Goal: Transaction & Acquisition: Purchase product/service

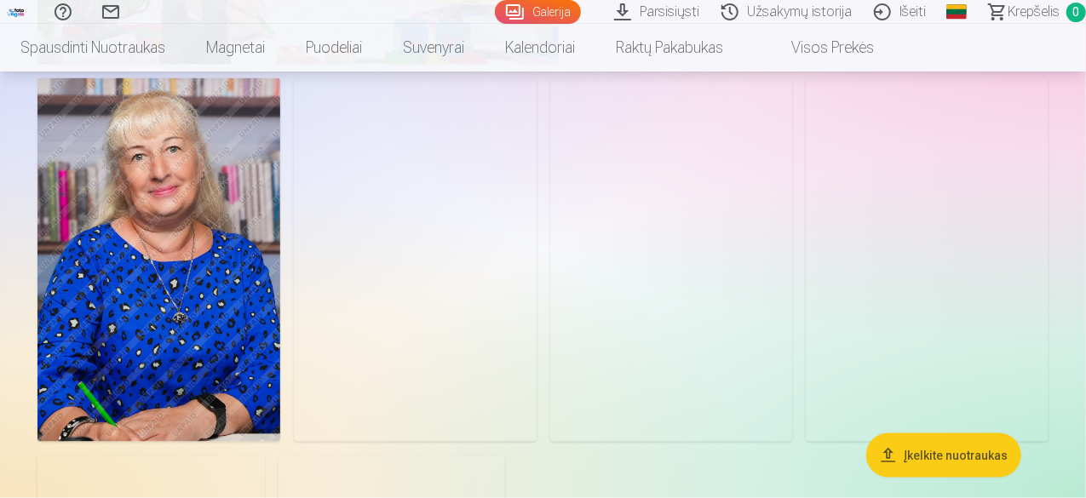
scroll to position [1061, 0]
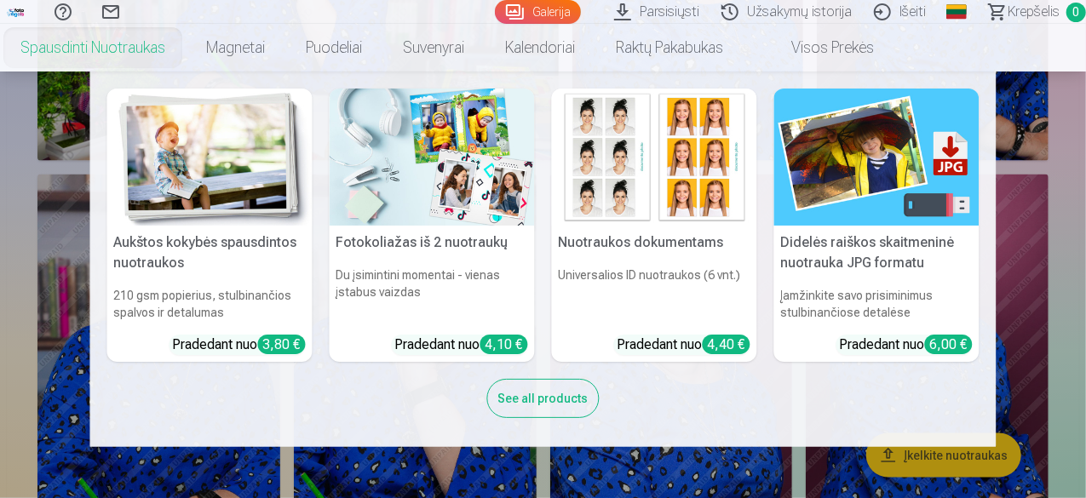
click at [186, 40] on link "Spausdinti nuotraukas" at bounding box center [93, 48] width 186 height 48
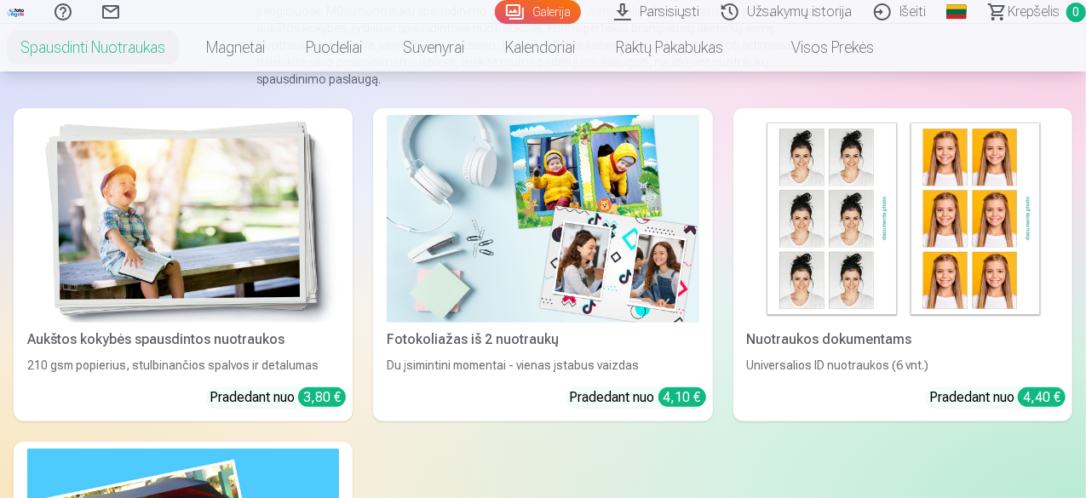
scroll to position [255, 0]
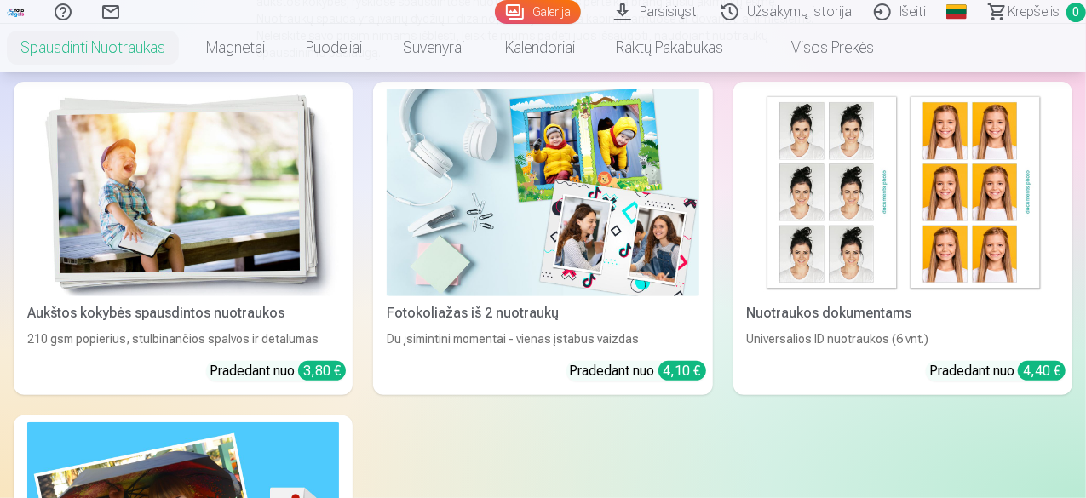
click at [133, 303] on div "Aukštos kokybės spausdintos nuotraukos" at bounding box center [182, 313] width 325 height 20
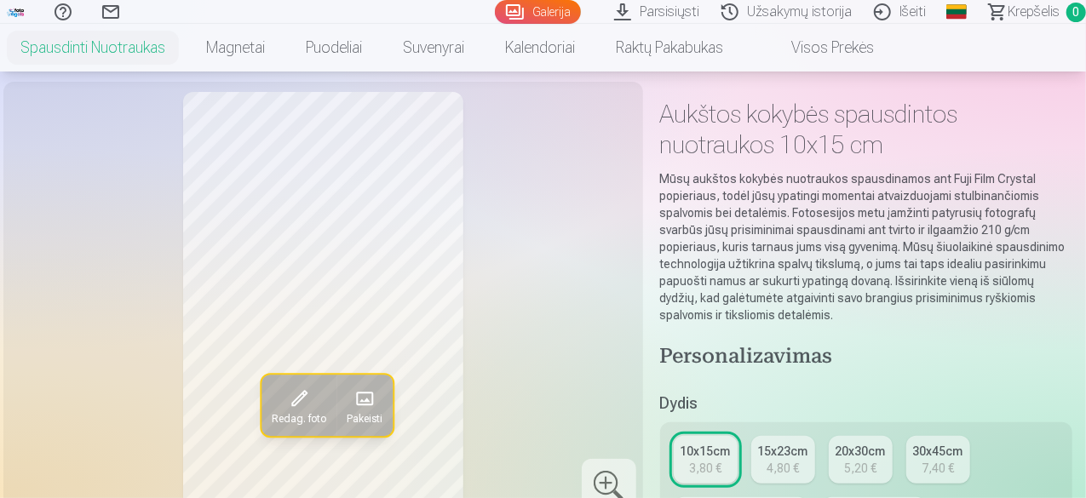
scroll to position [170, 0]
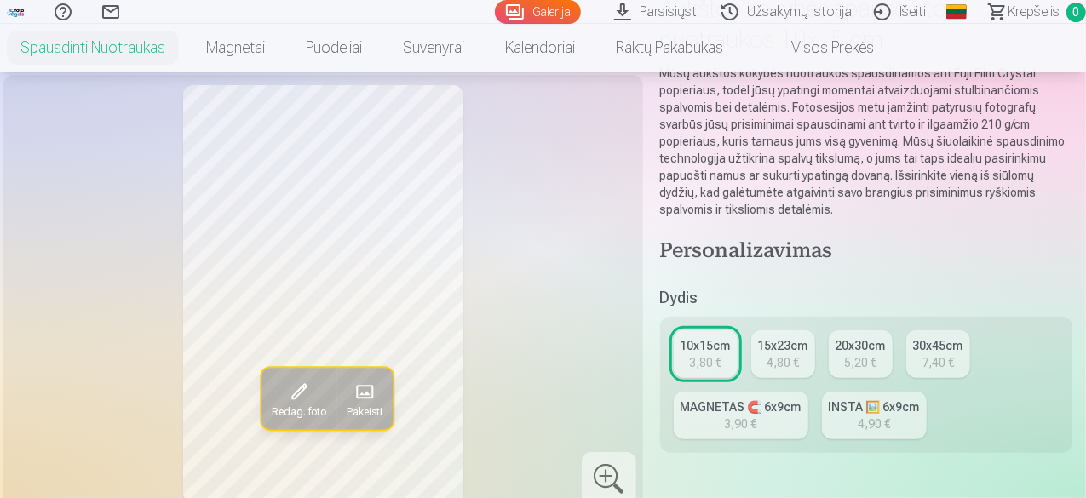
click at [351, 405] on span at bounding box center [364, 391] width 27 height 27
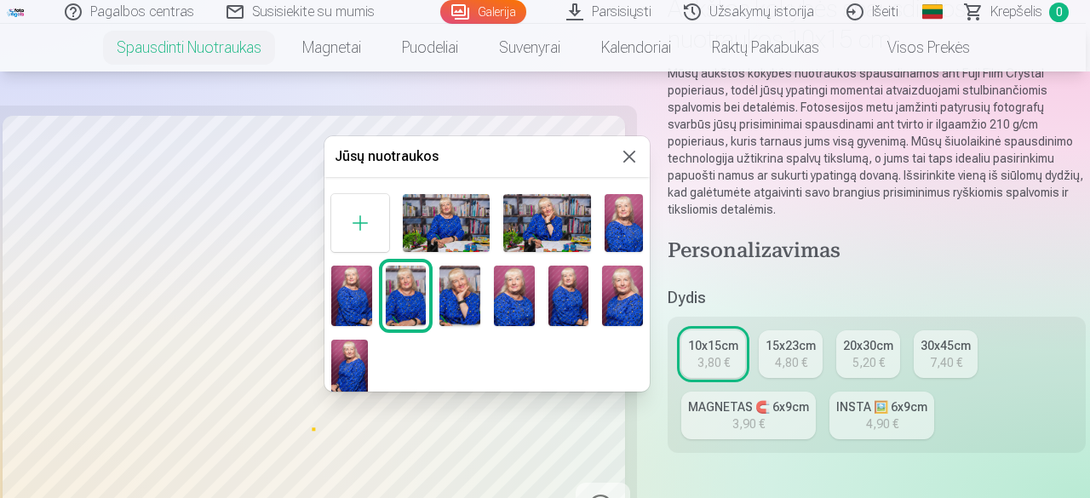
click at [448, 226] on img at bounding box center [446, 223] width 87 height 58
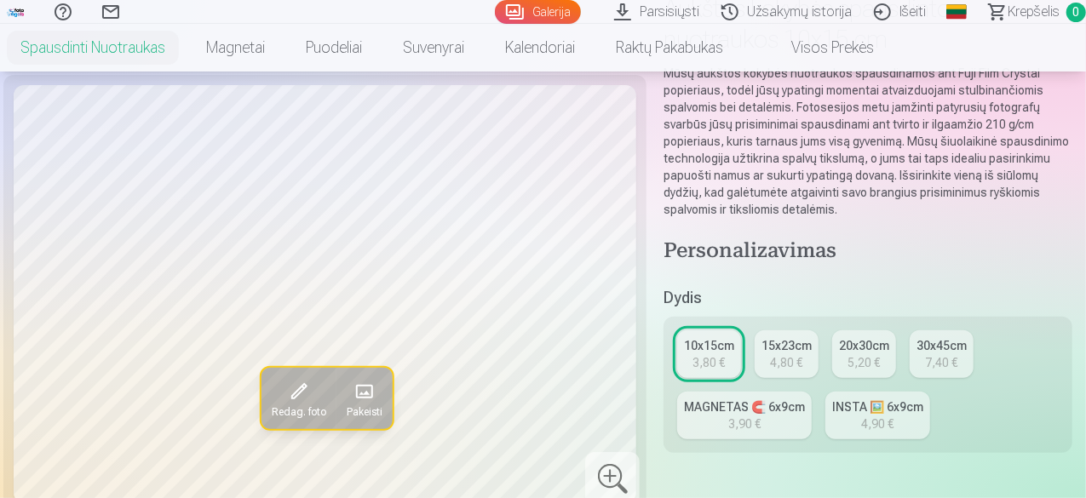
click at [358, 405] on span at bounding box center [364, 391] width 27 height 27
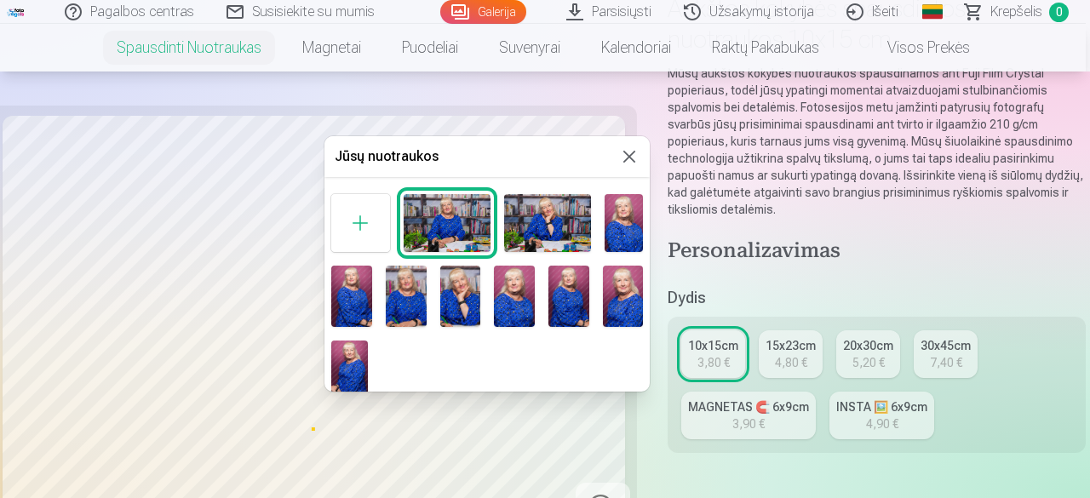
click at [543, 222] on img at bounding box center [547, 223] width 87 height 58
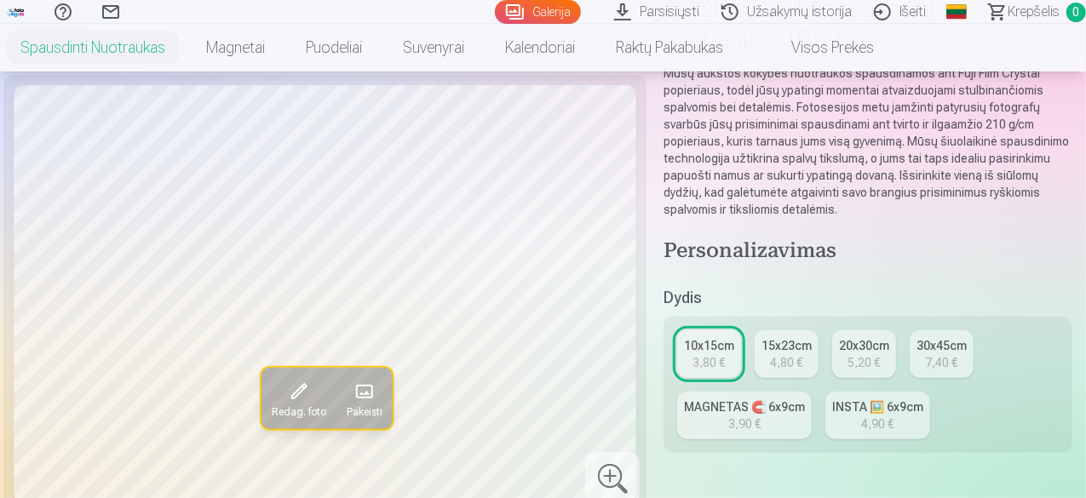
click at [867, 342] on div "20x30cm" at bounding box center [864, 345] width 50 height 17
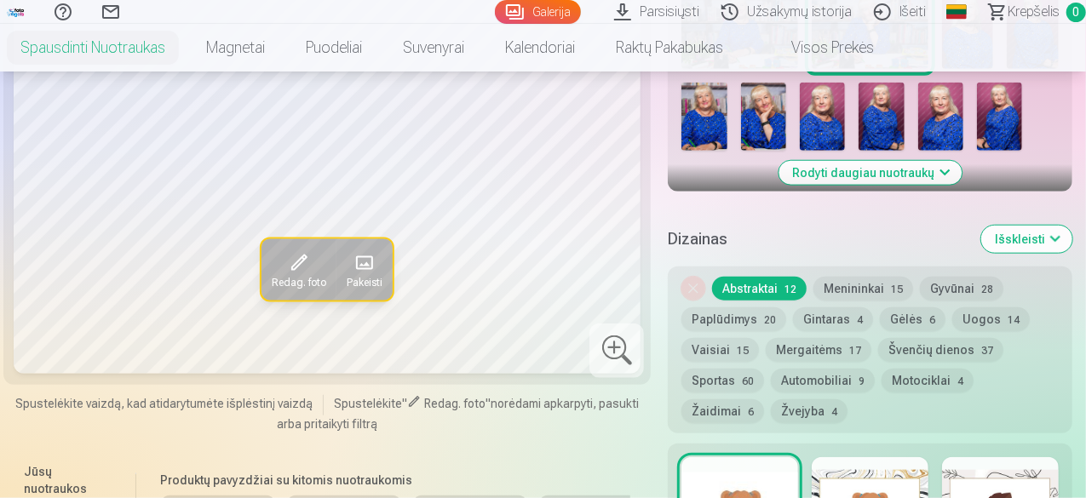
scroll to position [766, 0]
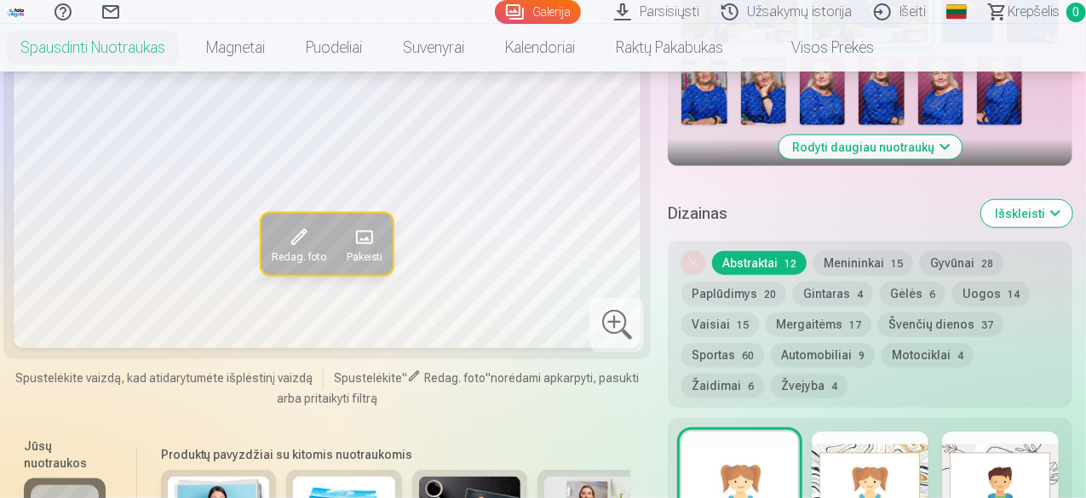
click at [858, 262] on button "Menininkai 15" at bounding box center [863, 263] width 100 height 24
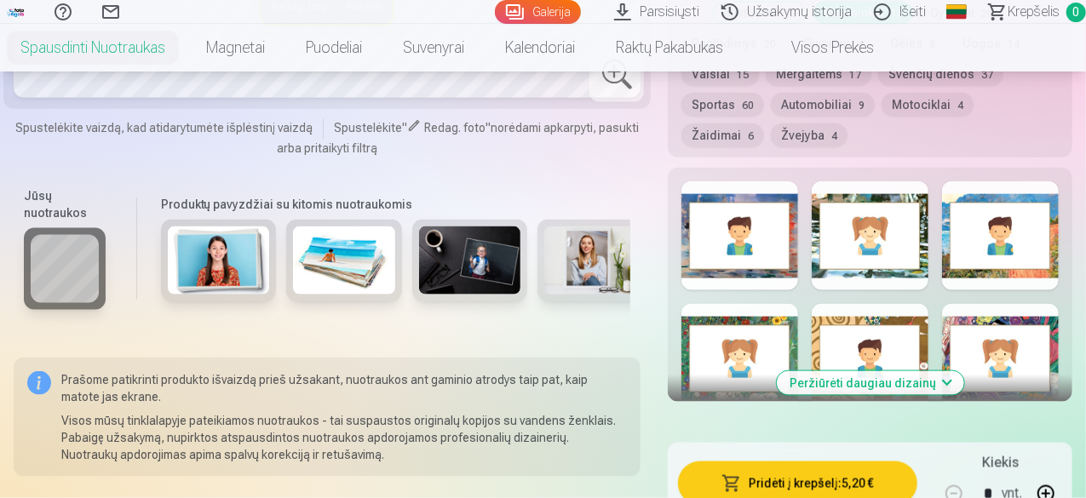
scroll to position [1022, 0]
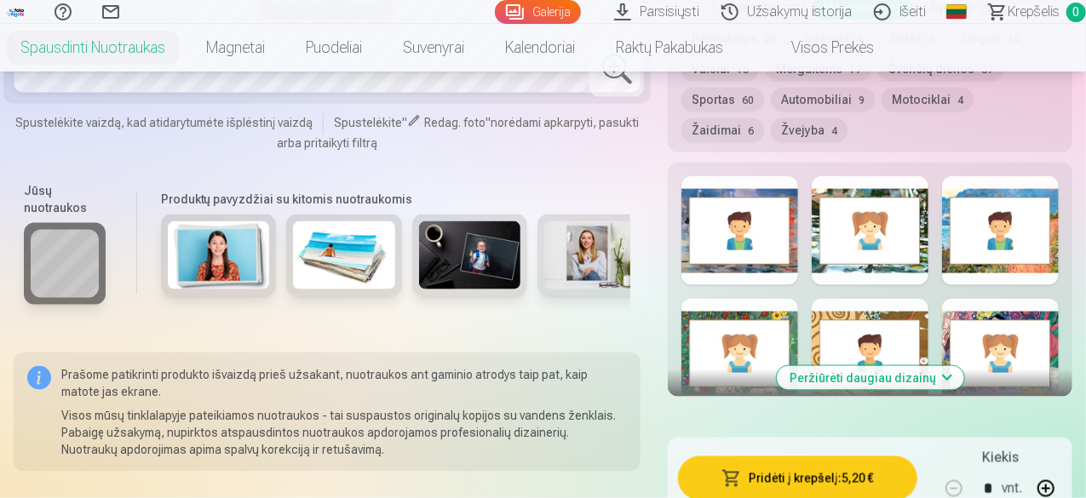
click at [954, 380] on button "Peržiūrėti daugiau dizainų" at bounding box center [870, 378] width 187 height 24
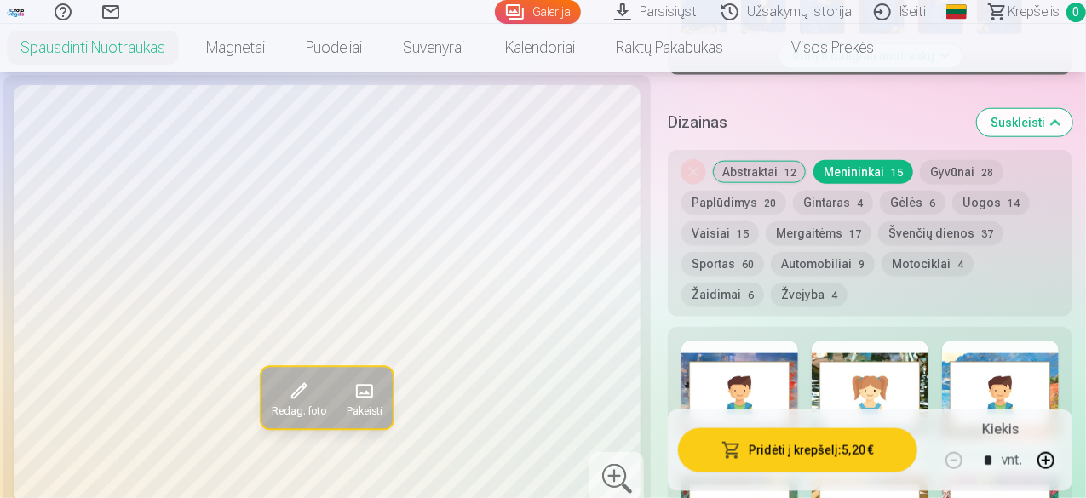
scroll to position [937, 0]
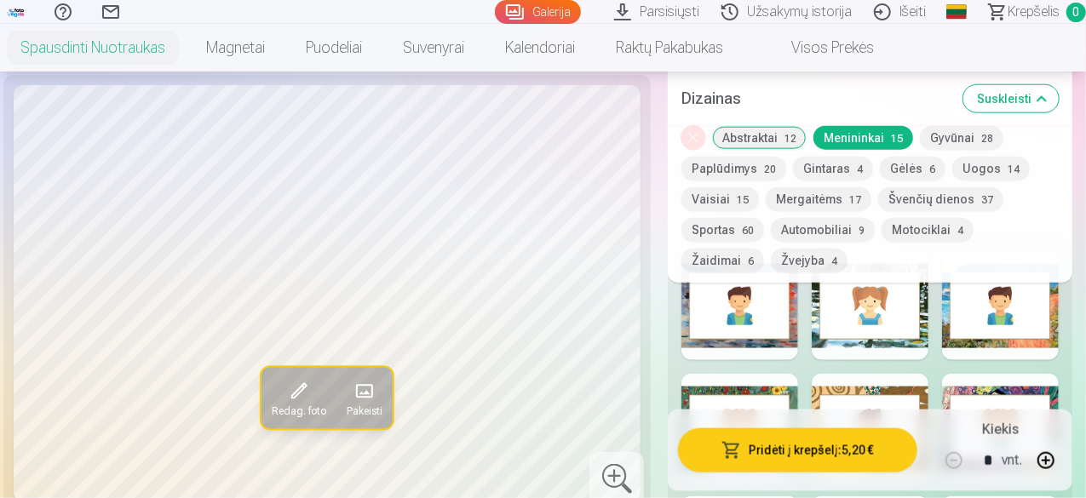
click at [873, 333] on div at bounding box center [870, 305] width 117 height 109
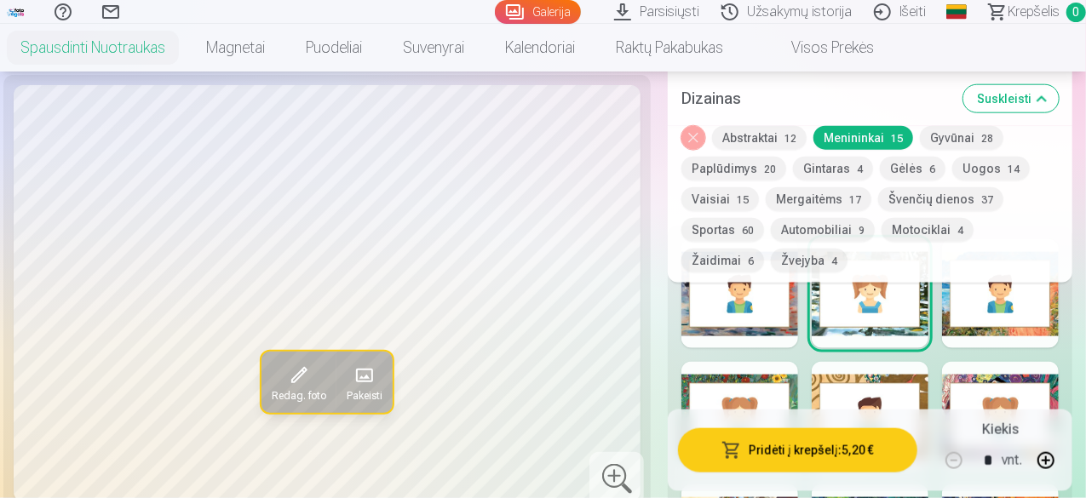
scroll to position [852, 0]
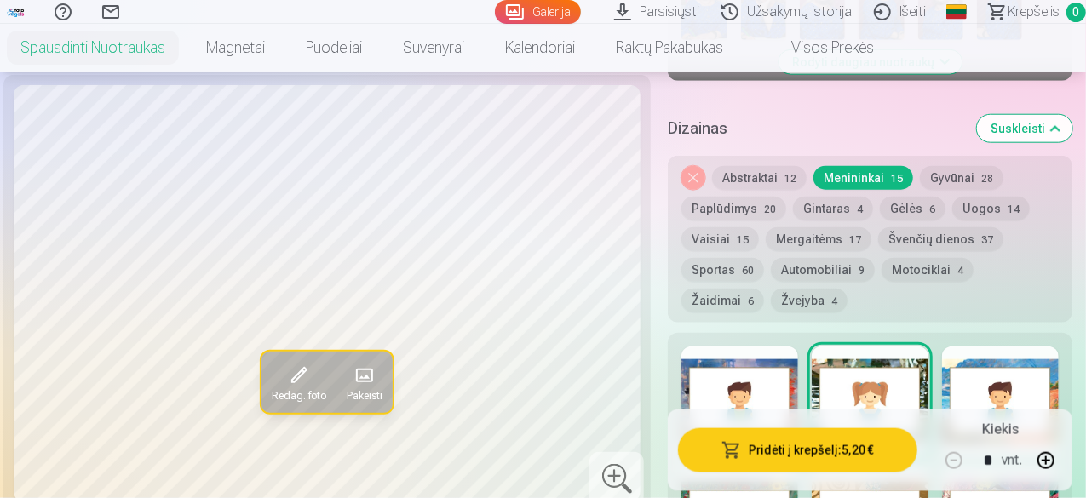
click at [971, 384] on div at bounding box center [1000, 401] width 117 height 109
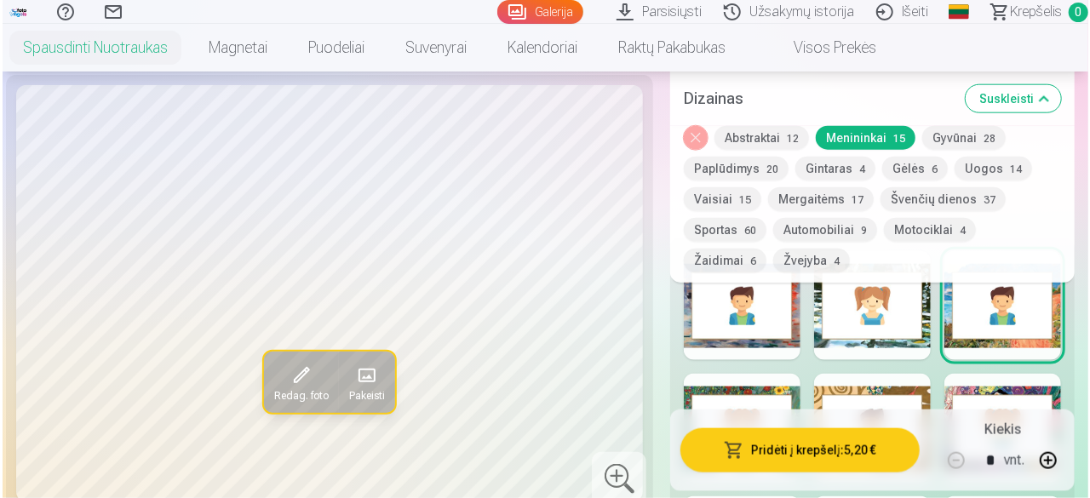
scroll to position [1022, 0]
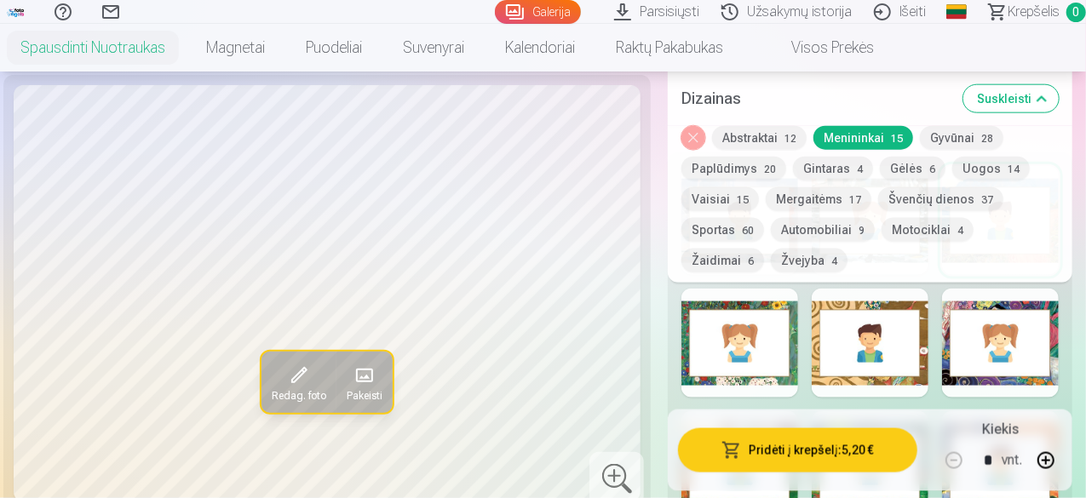
click at [821, 449] on button "Pridėti į krepšelį : 5,20 €" at bounding box center [797, 450] width 239 height 44
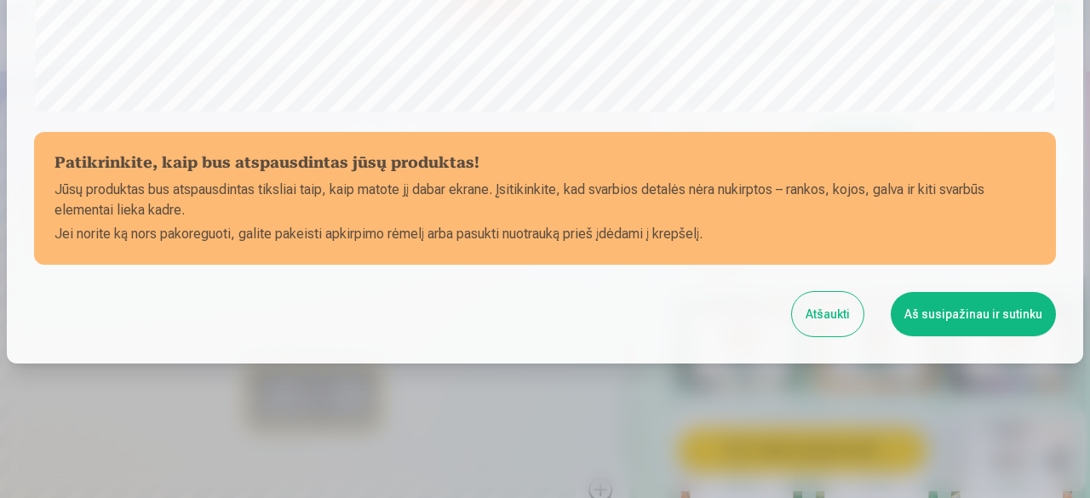
scroll to position [714, 0]
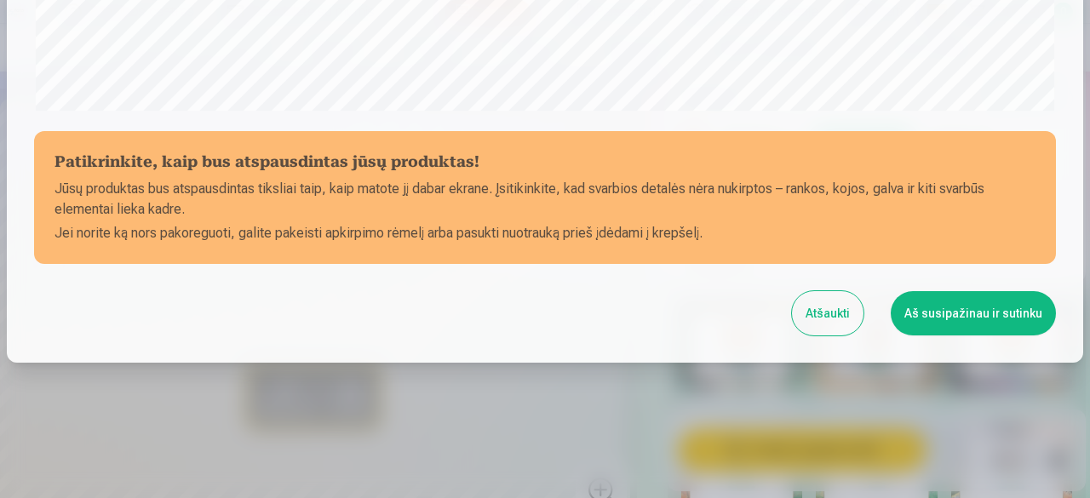
click at [981, 323] on button "Aš susipažinau ir sutinku" at bounding box center [973, 313] width 165 height 44
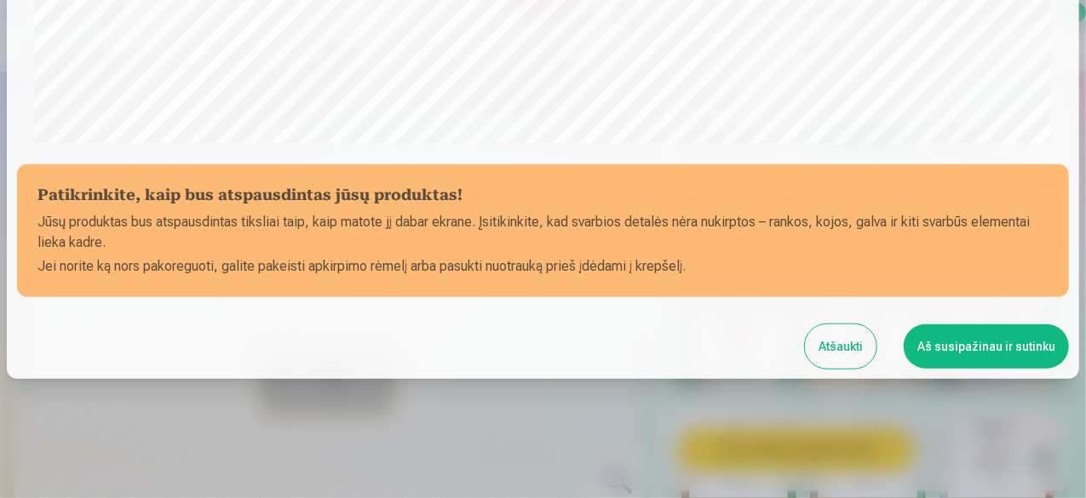
scroll to position [712, 0]
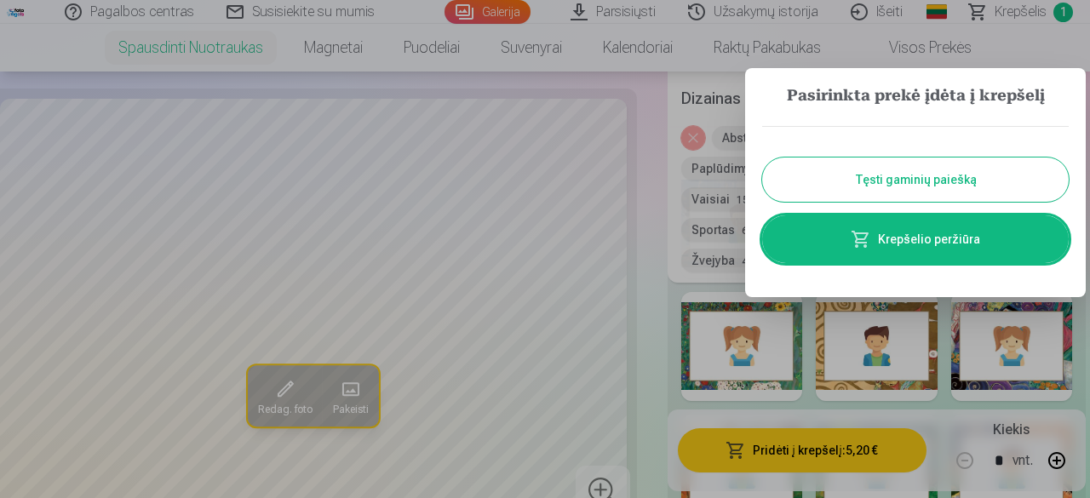
click at [837, 175] on button "Tęsti gaminių paiešką" at bounding box center [915, 180] width 307 height 44
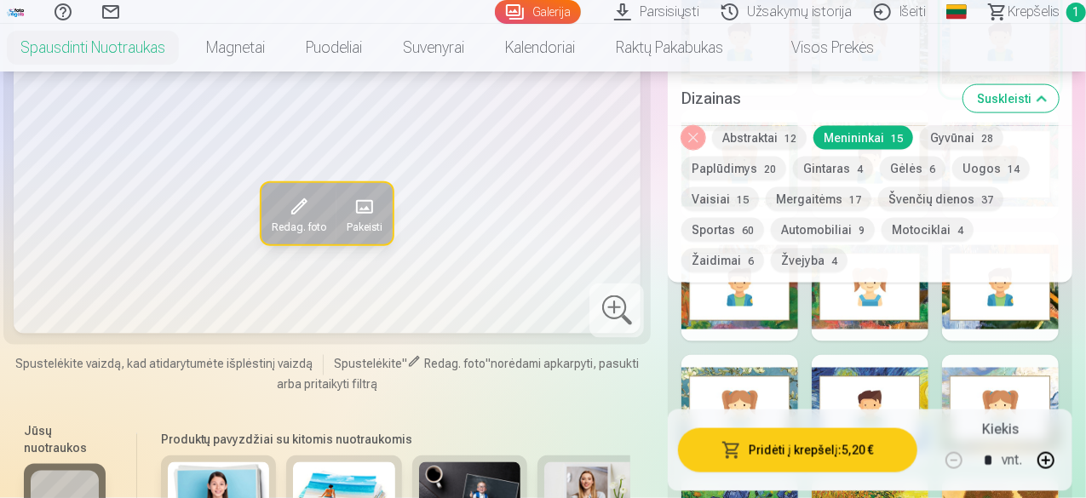
scroll to position [1107, 0]
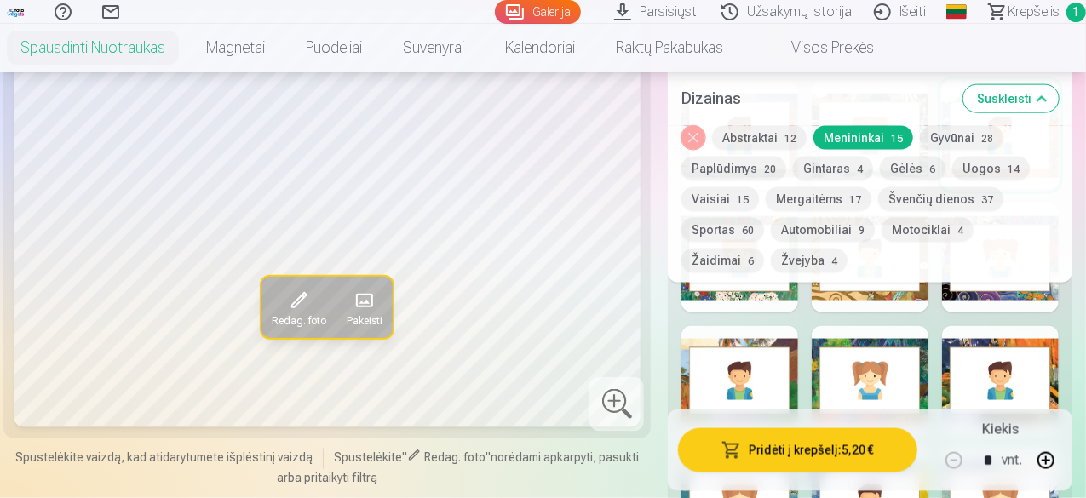
click at [351, 303] on span at bounding box center [364, 301] width 27 height 27
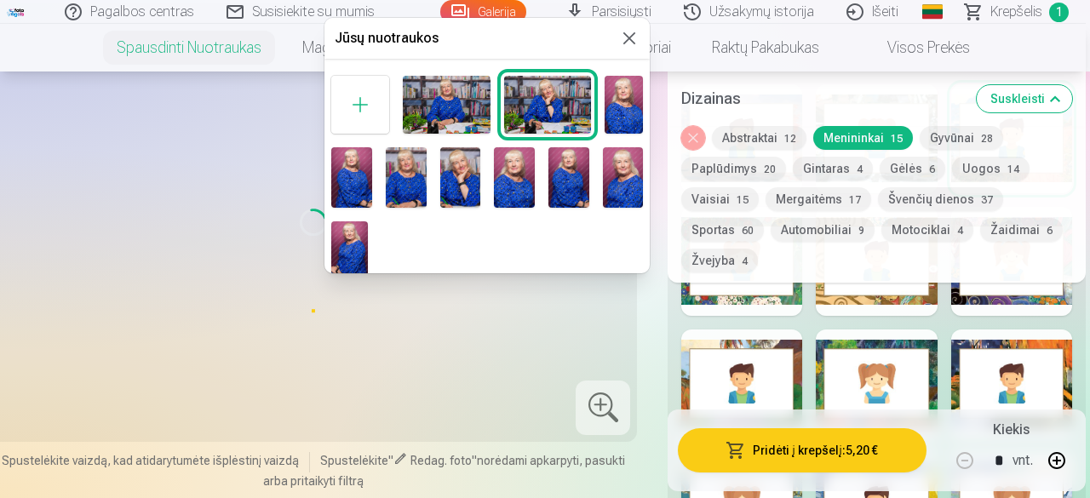
click at [558, 185] on img at bounding box center [568, 177] width 41 height 61
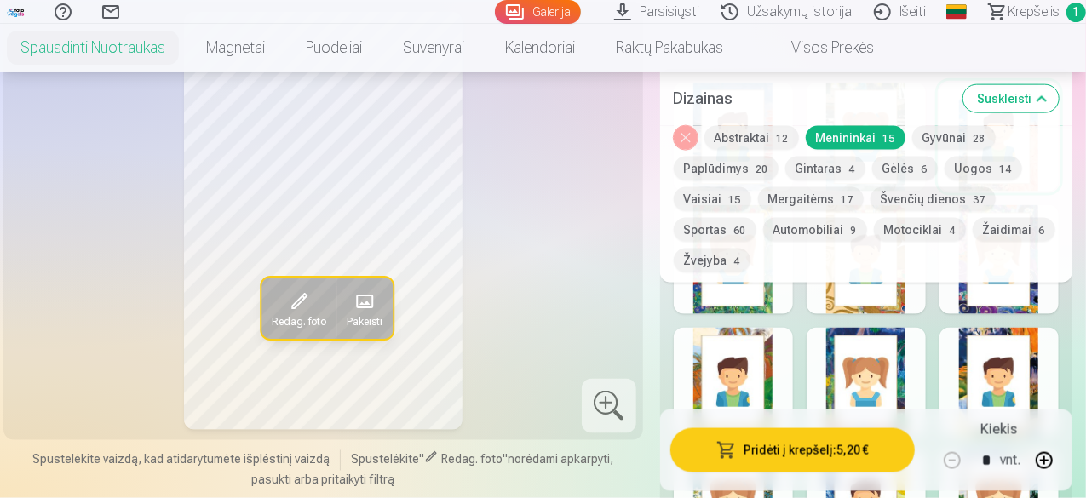
click at [353, 305] on span at bounding box center [364, 302] width 27 height 27
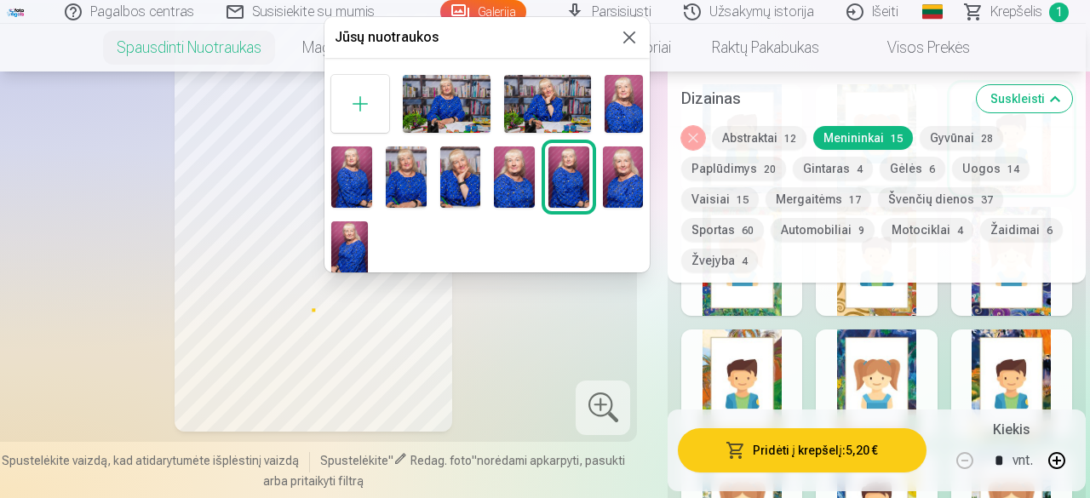
click at [354, 188] on img at bounding box center [351, 176] width 41 height 61
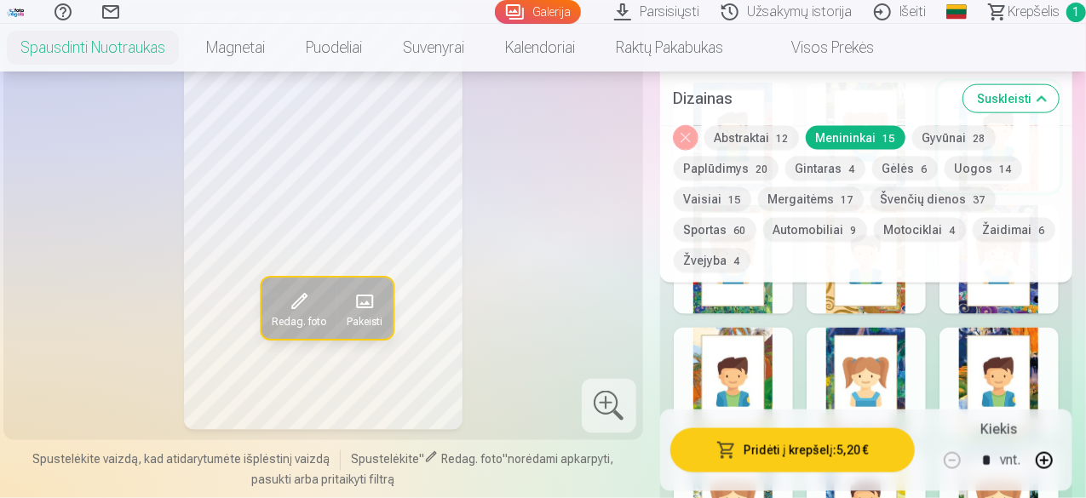
click at [353, 302] on span at bounding box center [364, 302] width 27 height 27
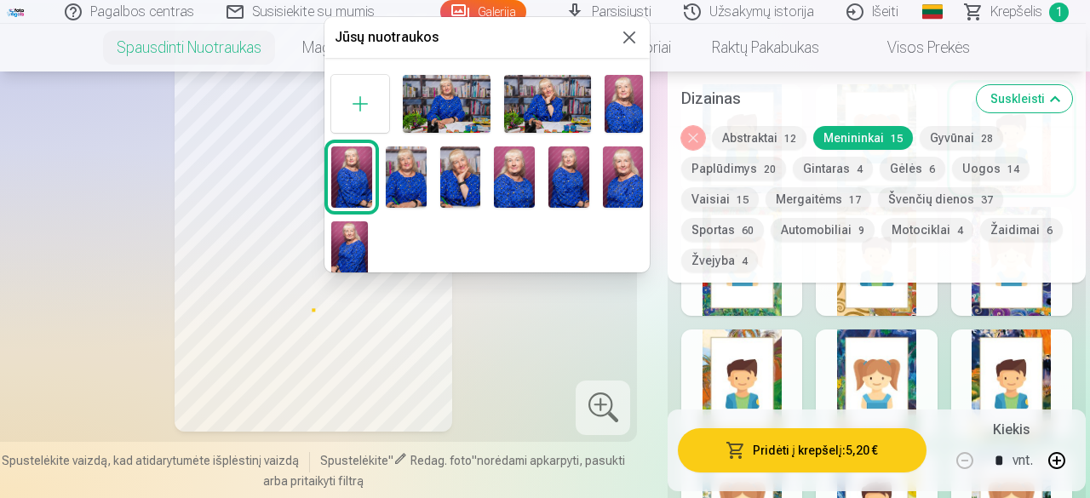
click at [618, 111] on img at bounding box center [624, 104] width 38 height 58
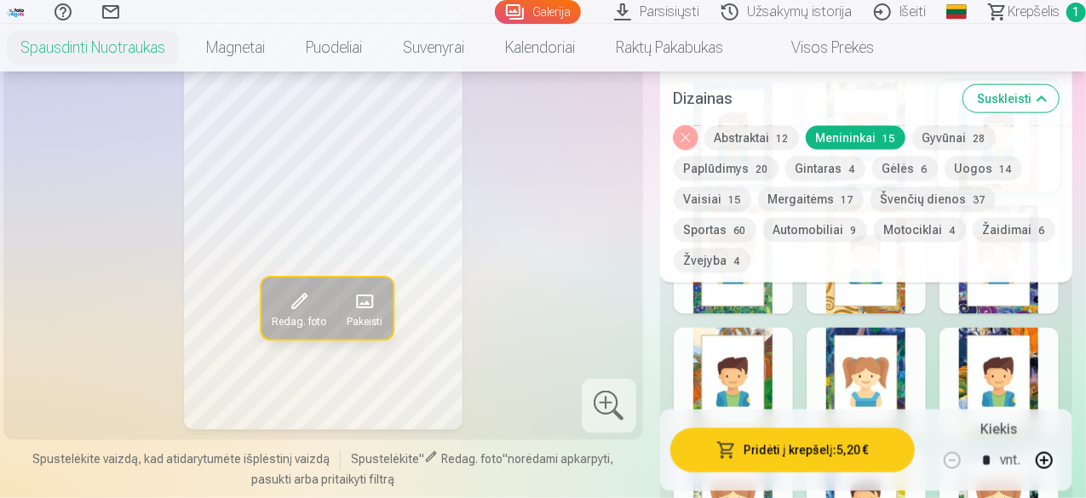
click at [351, 300] on span at bounding box center [364, 302] width 27 height 27
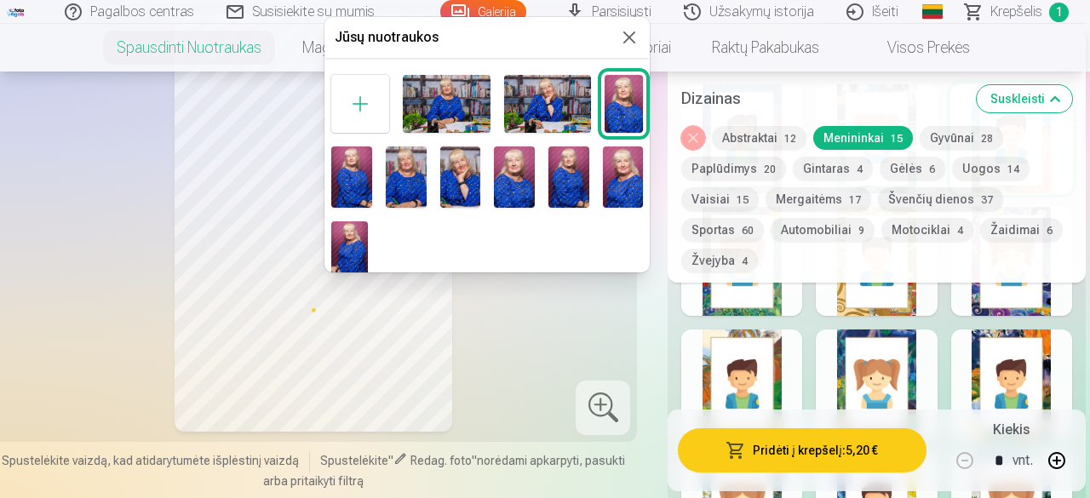
click at [409, 180] on img at bounding box center [406, 176] width 41 height 61
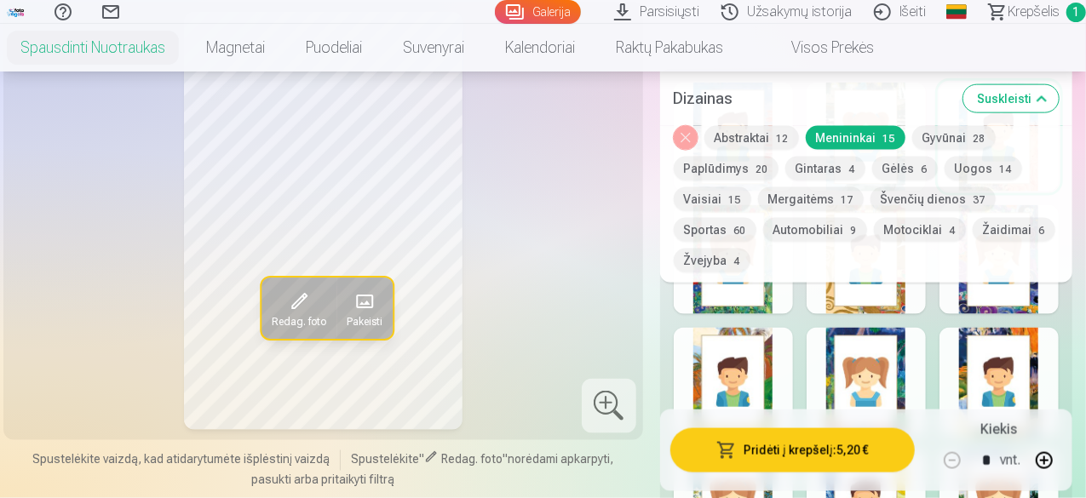
click at [356, 306] on span at bounding box center [364, 302] width 27 height 27
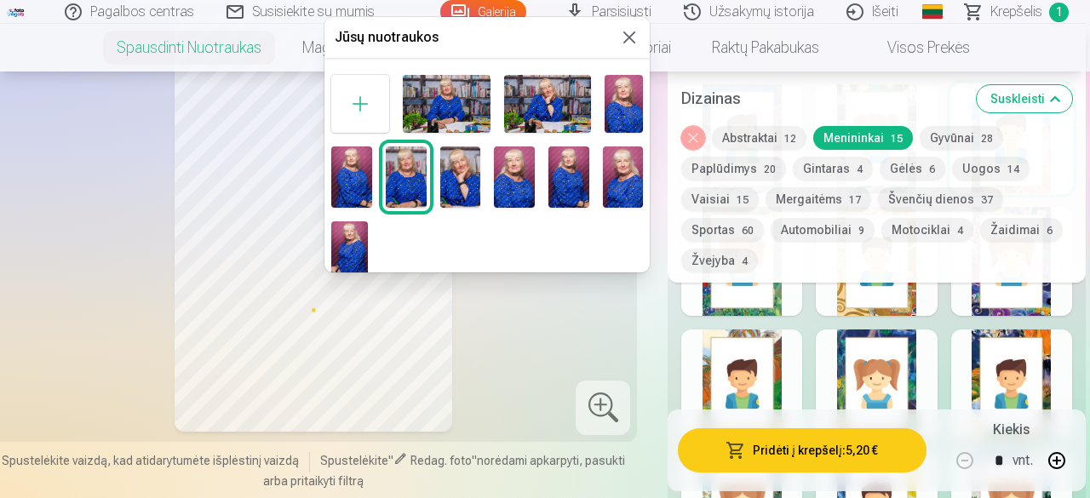
click at [618, 175] on img at bounding box center [623, 176] width 41 height 61
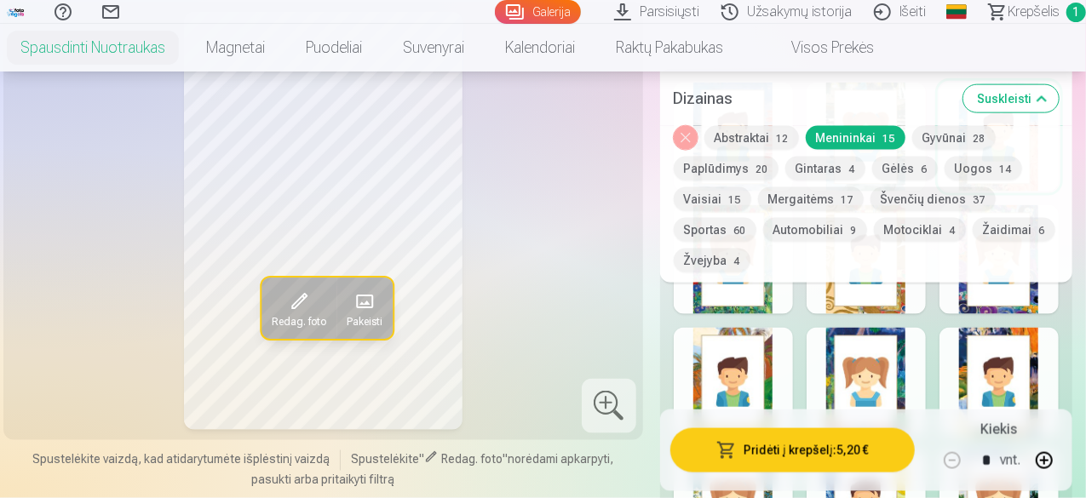
click at [353, 307] on span at bounding box center [364, 302] width 27 height 27
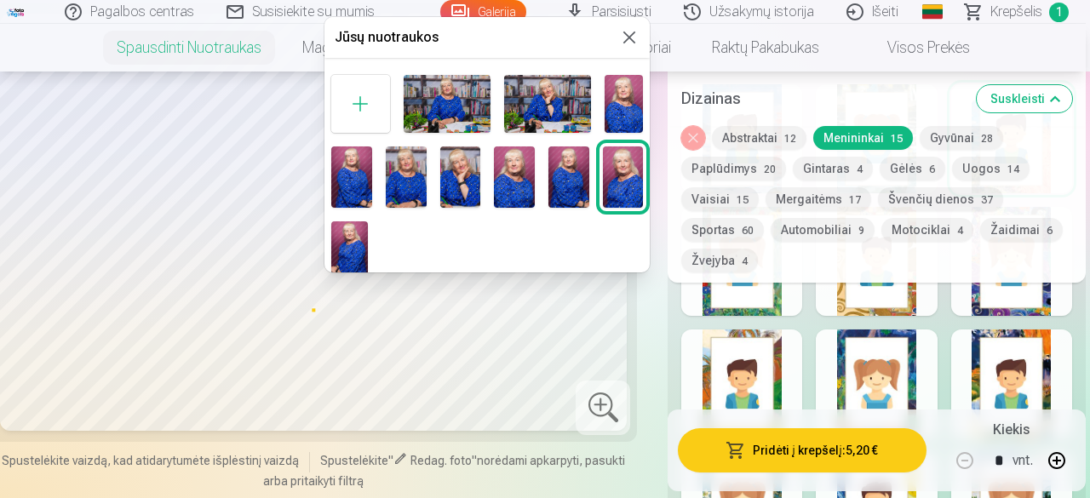
click at [465, 89] on img at bounding box center [447, 104] width 87 height 58
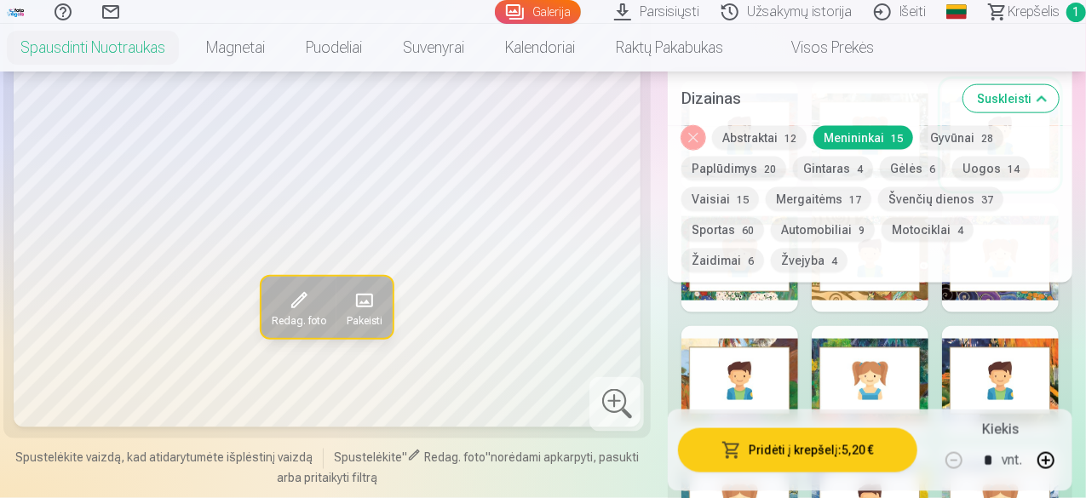
click at [920, 361] on div at bounding box center [870, 380] width 117 height 109
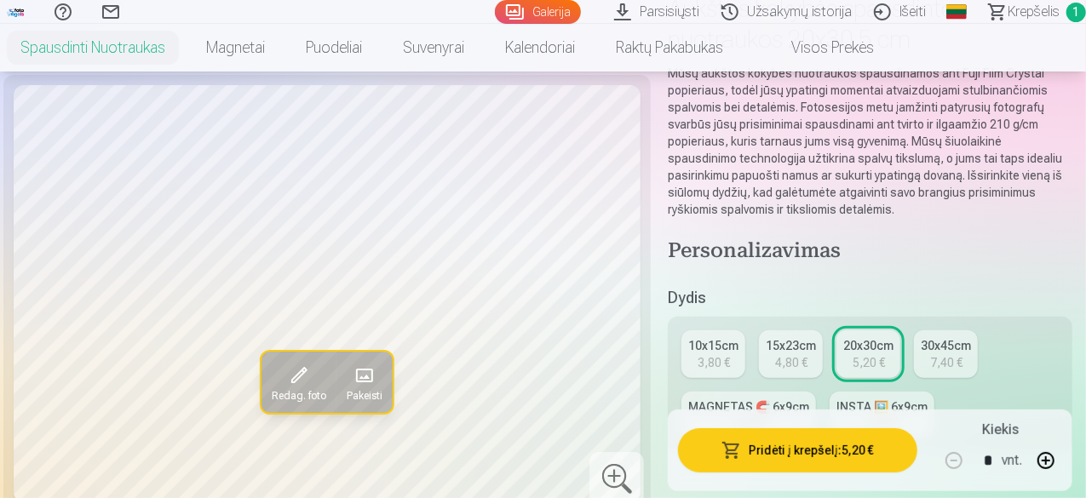
scroll to position [255, 0]
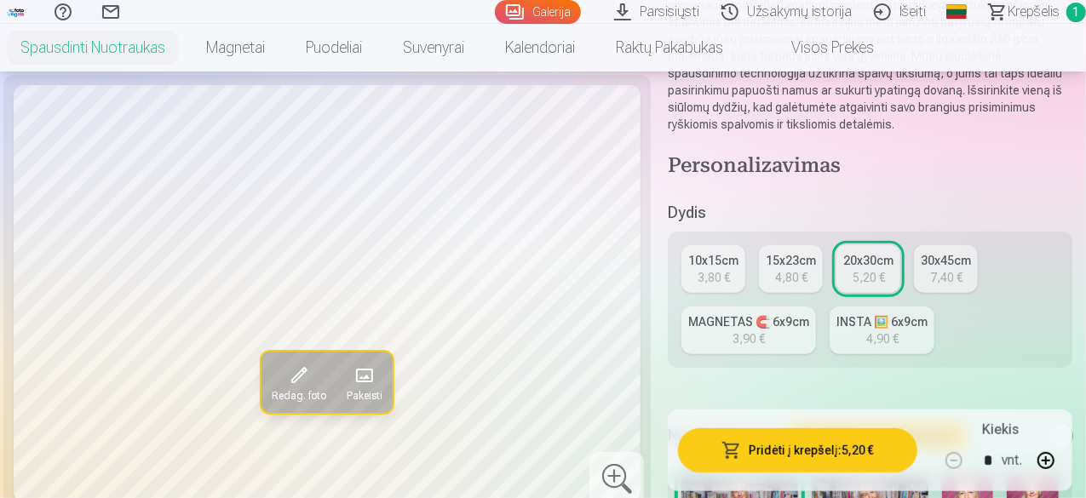
click at [864, 266] on div "20x30cm" at bounding box center [868, 260] width 50 height 17
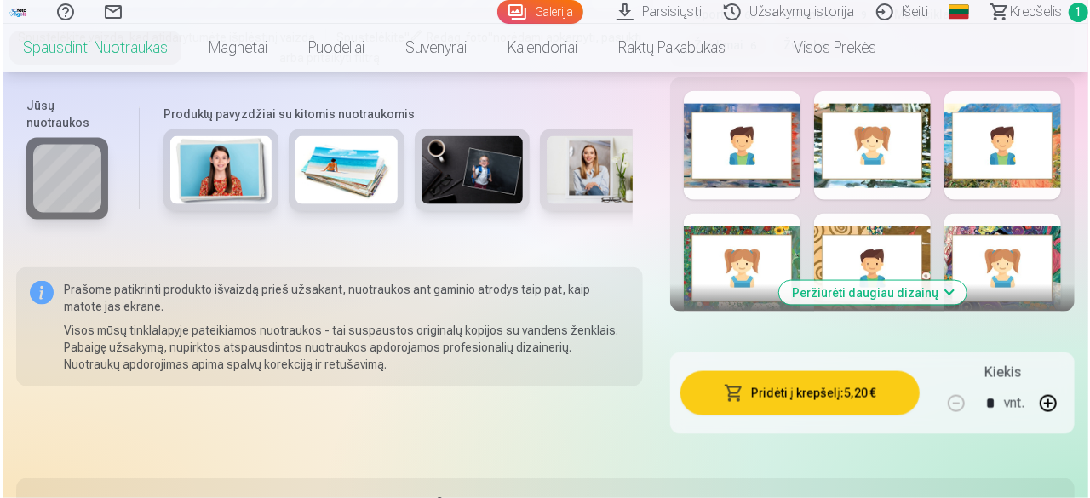
scroll to position [1192, 0]
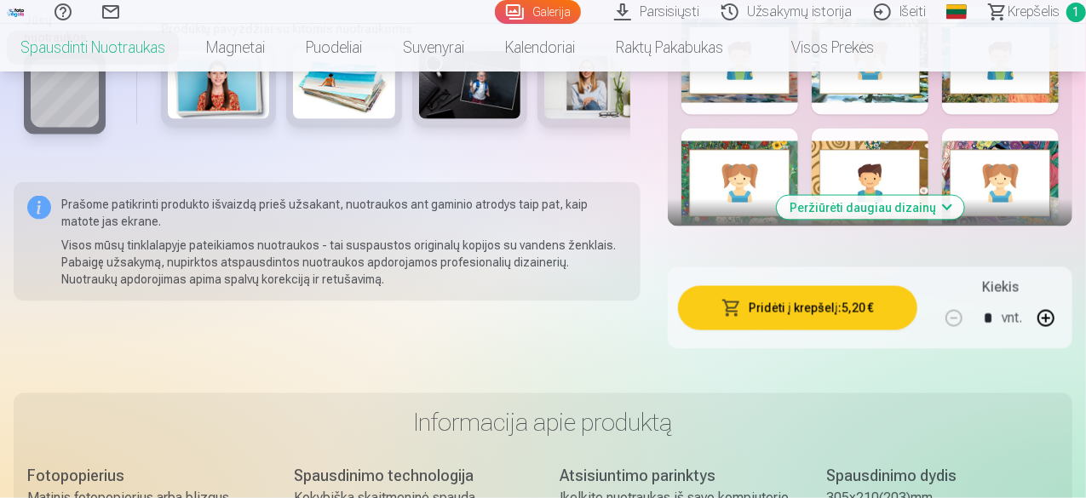
click at [801, 313] on button "Pridėti į krepšelį : 5,20 €" at bounding box center [797, 308] width 239 height 44
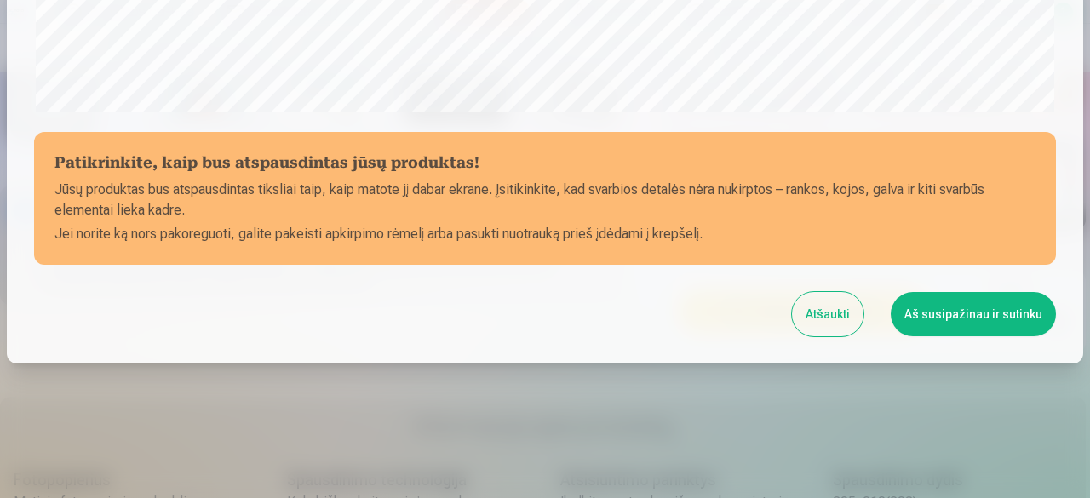
scroll to position [714, 0]
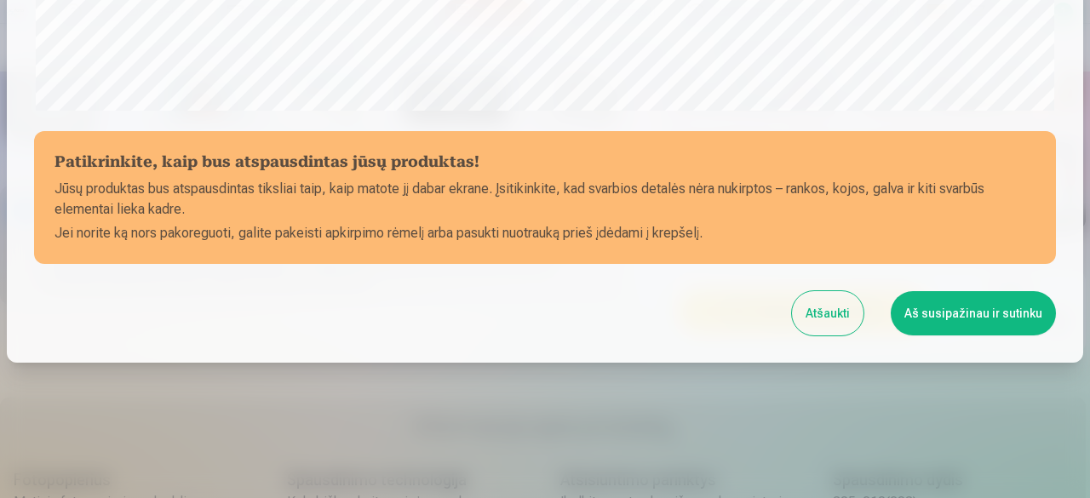
click at [945, 308] on button "Aš susipažinau ir sutinku" at bounding box center [973, 313] width 165 height 44
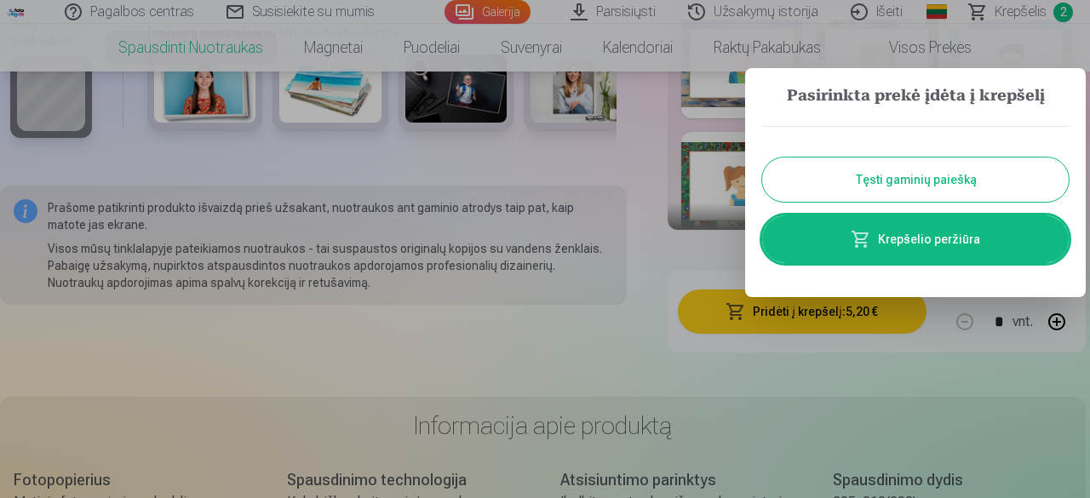
scroll to position [712, 0]
click at [927, 242] on link "Krepšelio peržiūra" at bounding box center [915, 239] width 307 height 48
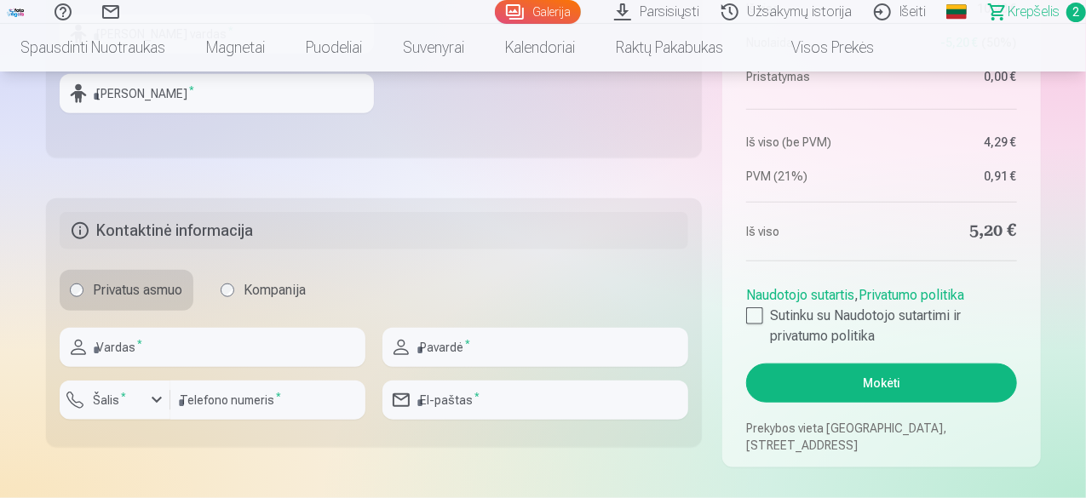
scroll to position [681, 0]
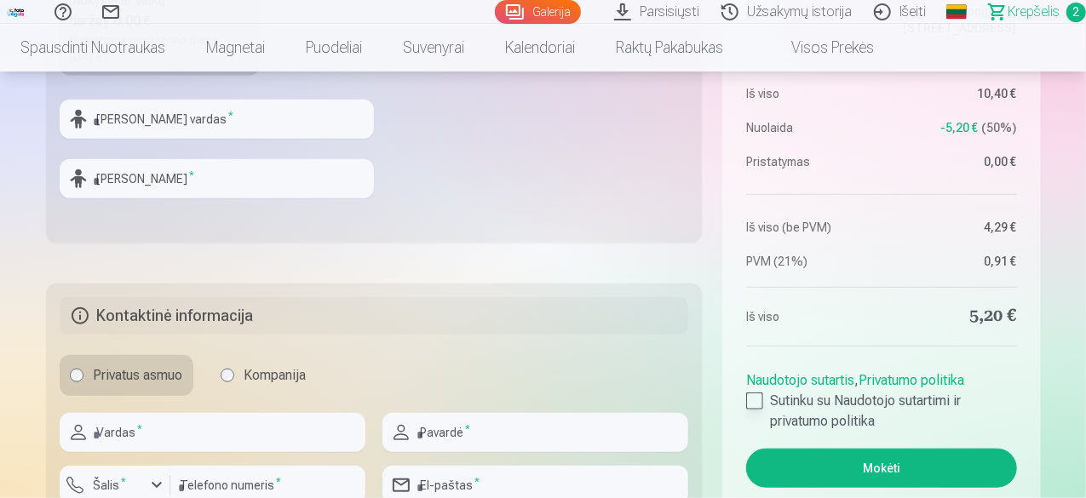
click at [758, 398] on div at bounding box center [754, 401] width 17 height 17
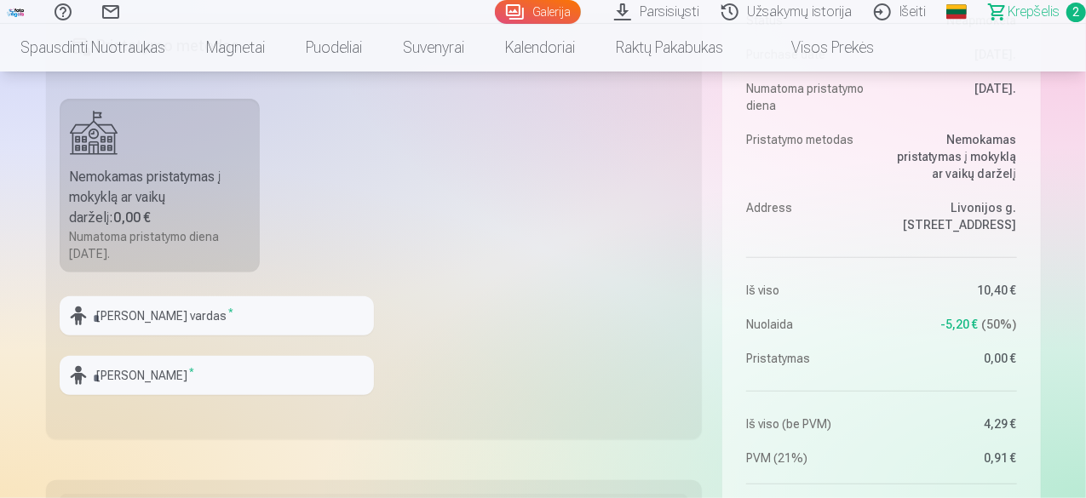
scroll to position [511, 0]
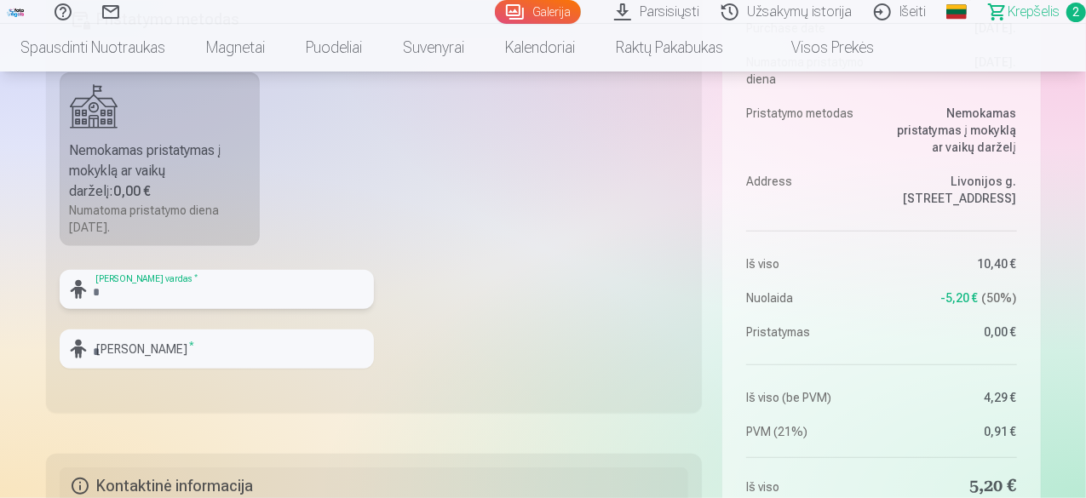
click at [143, 284] on input "text" at bounding box center [217, 289] width 314 height 39
type input "*"
type input "****"
click at [142, 352] on input "text" at bounding box center [217, 349] width 314 height 39
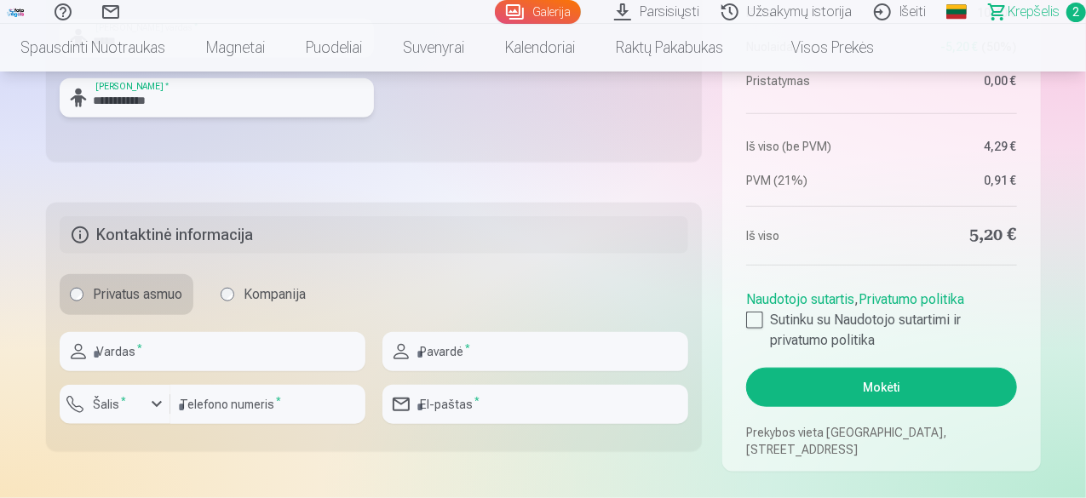
scroll to position [766, 0]
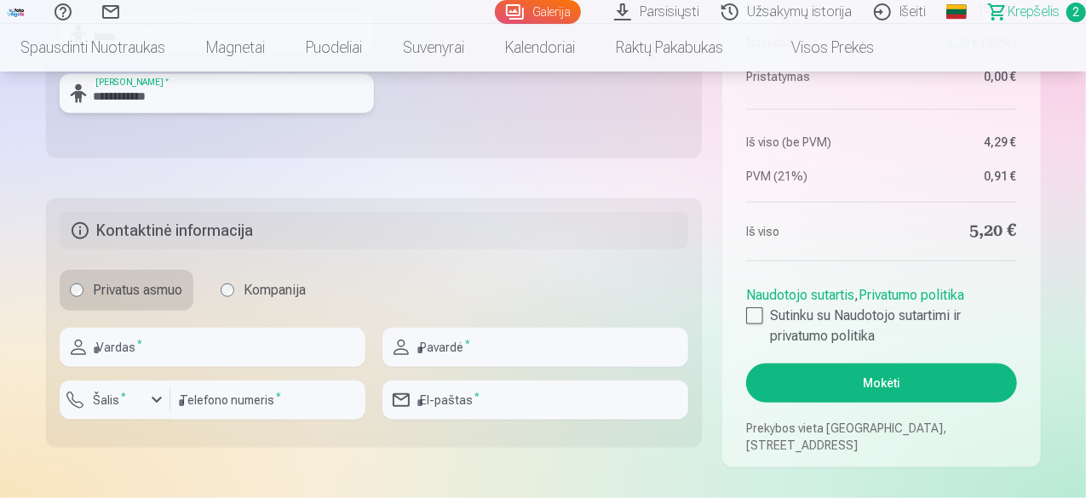
type input "**********"
click at [136, 352] on input "text" at bounding box center [213, 347] width 306 height 39
type input "****"
click at [487, 348] on input "text" at bounding box center [535, 347] width 306 height 39
type input "**********"
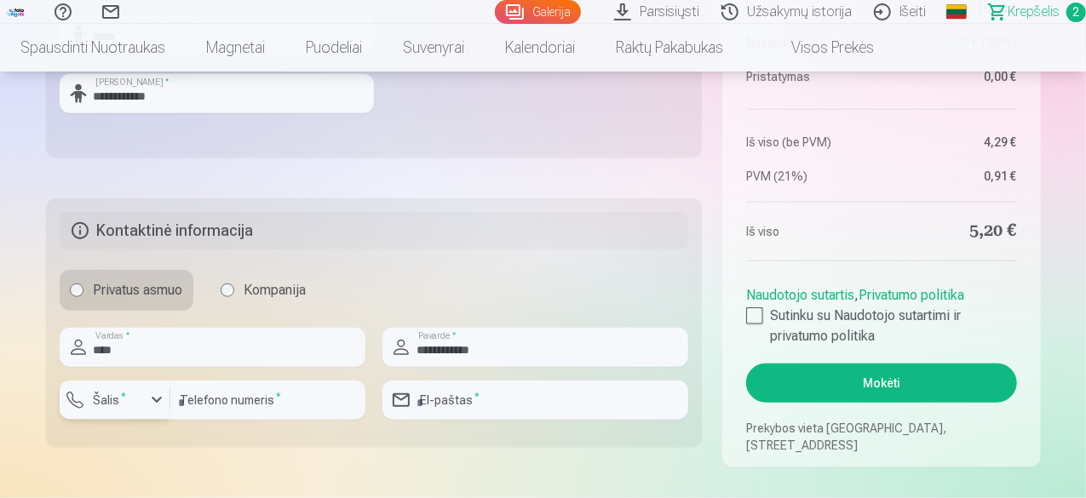
click at [153, 401] on div "button" at bounding box center [156, 400] width 20 height 20
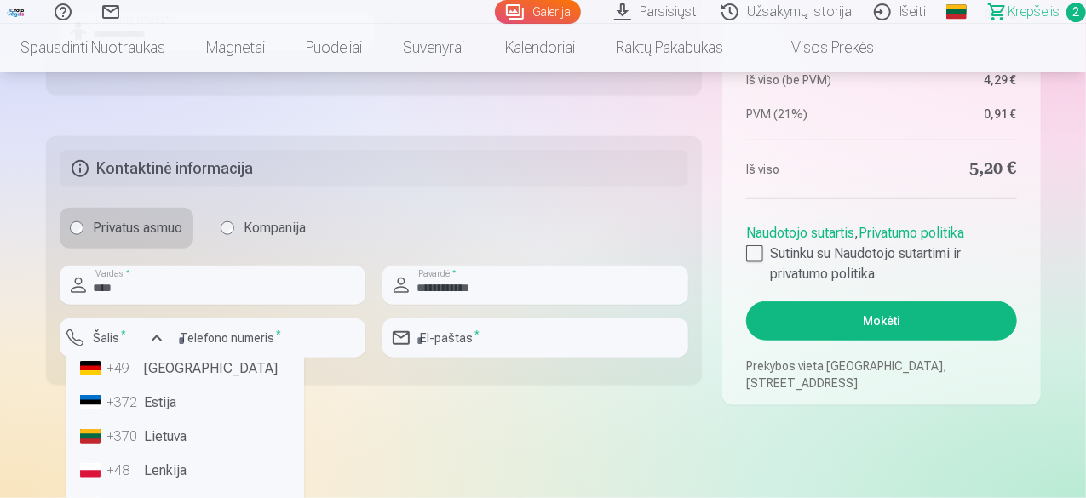
scroll to position [852, 0]
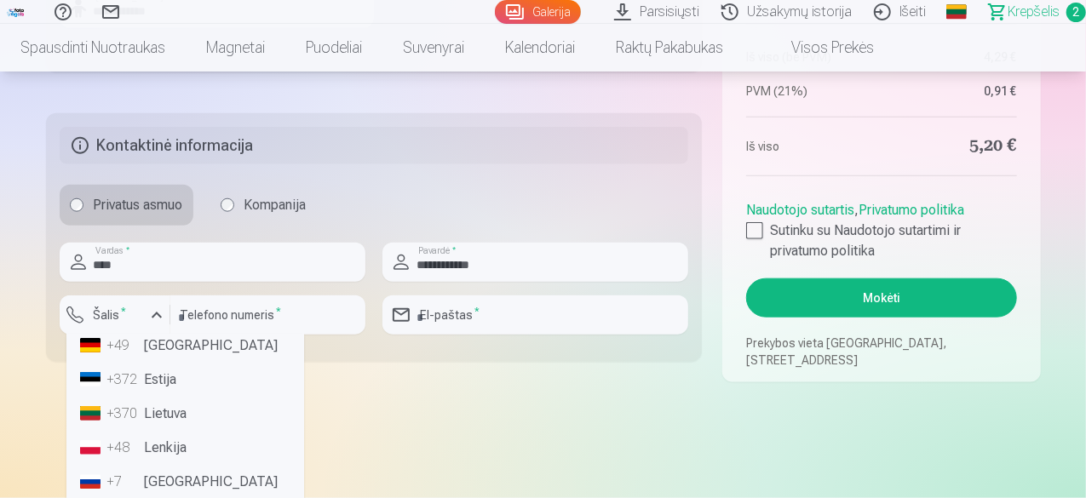
click at [186, 411] on li "+370 Lietuva" at bounding box center [185, 414] width 224 height 34
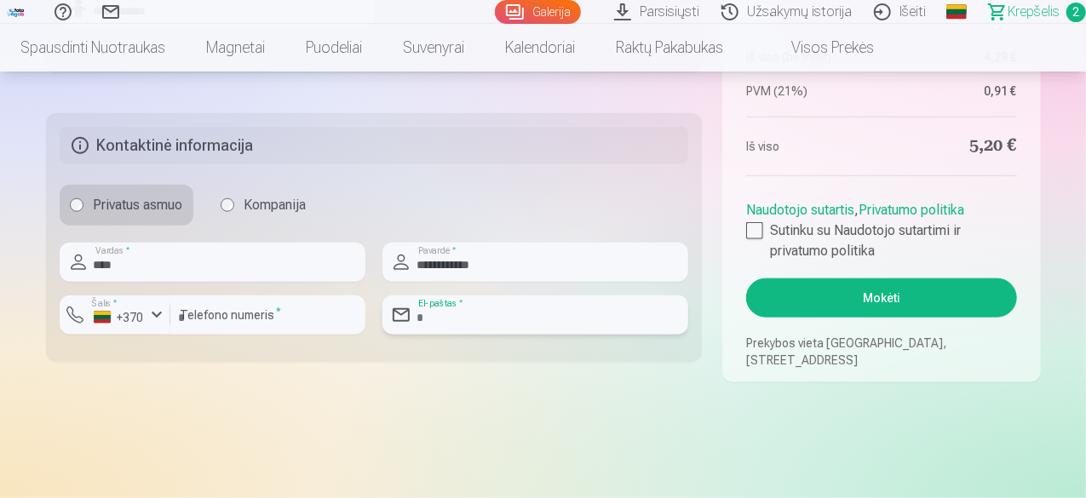
click at [467, 313] on input "email" at bounding box center [535, 314] width 306 height 39
type input "**********"
click at [295, 311] on input "number" at bounding box center [267, 314] width 195 height 39
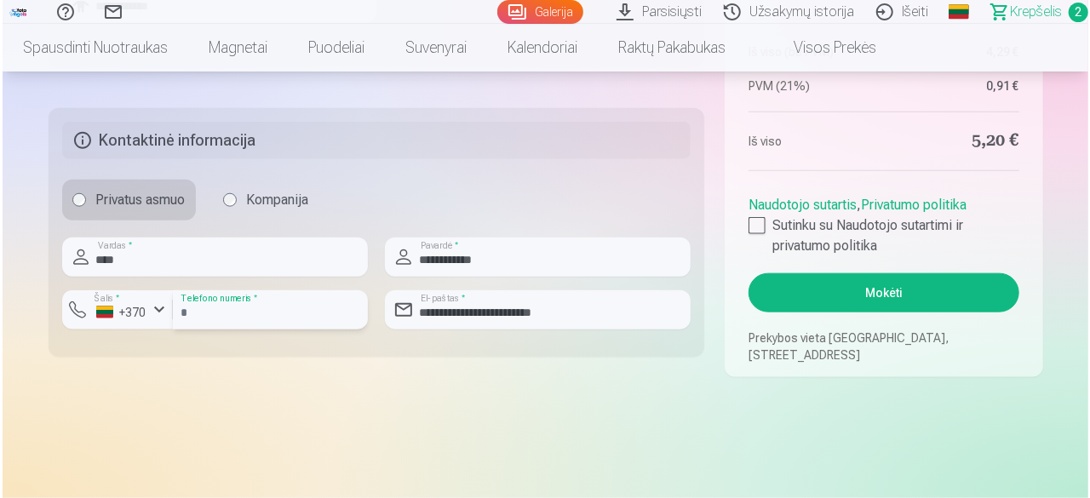
scroll to position [766, 0]
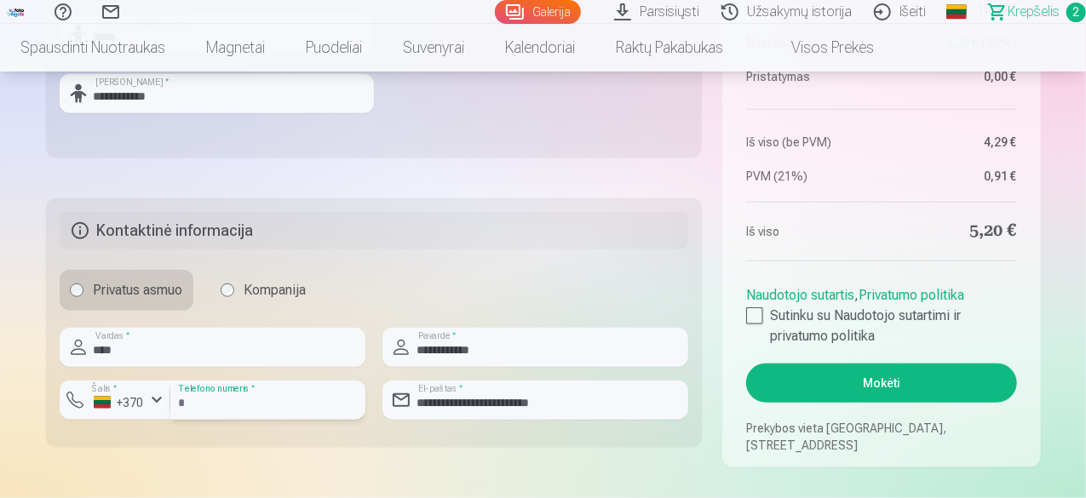
type input "********"
click at [910, 379] on button "Mokėti" at bounding box center [881, 383] width 270 height 39
